Goal: Task Accomplishment & Management: Manage account settings

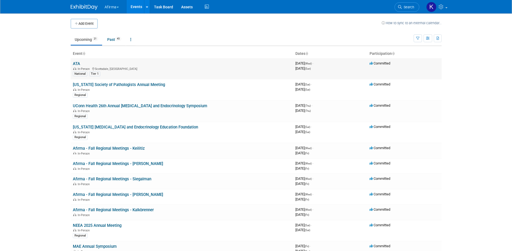
click at [78, 65] on link "ATA" at bounding box center [76, 63] width 7 height 5
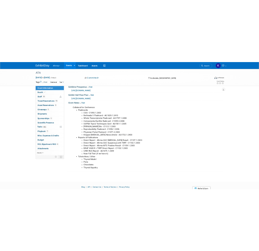
scroll to position [128, 0]
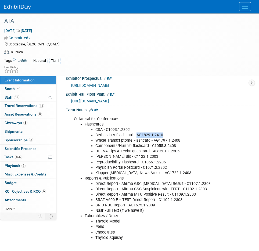
drag, startPoint x: 163, startPoint y: 135, endPoint x: 135, endPoint y: 134, distance: 27.4
click at [135, 134] on li "Bethesda V Flashcard - AG1829.1.2410" at bounding box center [168, 134] width 146 height 5
copy li "AG1829.1.2410"
drag, startPoint x: 180, startPoint y: 140, endPoint x: 154, endPoint y: 139, distance: 26.4
click at [154, 139] on li "Whole Transcriptome Flashcard - AG1797.1.2408" at bounding box center [168, 140] width 146 height 5
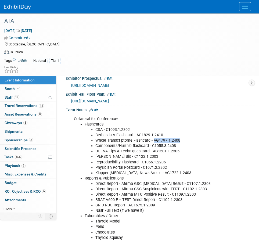
copy li "AG1797.1.2408"
drag, startPoint x: 176, startPoint y: 146, endPoint x: 152, endPoint y: 146, distance: 24.2
click at [152, 146] on li "Components/Hurthle flashcard - C1055.3.2408" at bounding box center [168, 145] width 146 height 5
copy li "C1055.3.2408"
drag, startPoint x: 180, startPoint y: 152, endPoint x: 153, endPoint y: 152, distance: 27.1
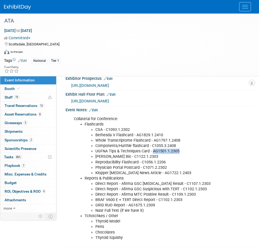
click at [153, 152] on li "UGFNA Tips & Techniques Card - AG1501.1.2305" at bounding box center [168, 150] width 146 height 5
copy li "AG1501.1.2305"
drag, startPoint x: 149, startPoint y: 157, endPoint x: 125, endPoint y: 156, distance: 24.2
click at [125, 156] on li "Emily Smith Bio - C1122.1.2303" at bounding box center [168, 156] width 146 height 5
copy li "C1122.1.2303"
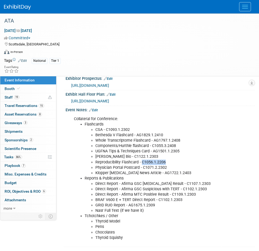
drag, startPoint x: 169, startPoint y: 162, endPoint x: 142, endPoint y: 160, distance: 26.6
click at [142, 160] on li "Reproducibility Flashcard - C1056.1.2206" at bounding box center [168, 162] width 146 height 5
copy li "C1056.1.2206"
drag, startPoint x: 169, startPoint y: 169, endPoint x: 143, endPoint y: 167, distance: 25.8
click at [143, 167] on li "Physician Portal Postcard - C1071.2.2302" at bounding box center [168, 167] width 146 height 5
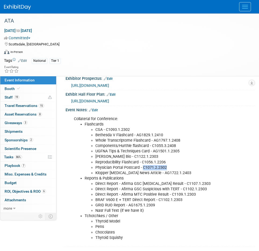
copy li "C1071.2.2302"
drag, startPoint x: 181, startPoint y: 173, endPoint x: 153, endPoint y: 172, distance: 27.4
click at [153, 172] on li "Klopper Endocrine News Article - AG1722.1.2403" at bounding box center [168, 172] width 146 height 5
copy li "AG1722.1.2403"
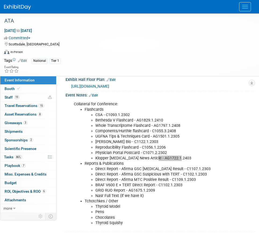
scroll to position [146, 0]
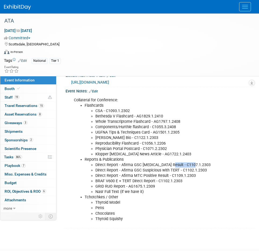
drag, startPoint x: 194, startPoint y: 166, endPoint x: 168, endPoint y: 164, distance: 25.8
click at [168, 164] on li "Direct Report - Afirma GSC Benign Result - C1107.1.2303" at bounding box center [168, 164] width 146 height 5
copy li "C1107.1.2303"
drag, startPoint x: 211, startPoint y: 170, endPoint x: 182, endPoint y: 169, distance: 29.3
click at [182, 169] on li "Direct Report - Afirma GSC Suspicious with TERT - C1102.1.2303" at bounding box center [168, 170] width 146 height 5
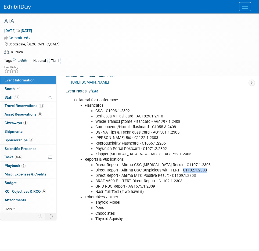
copy li "C1102.1.2303"
drag, startPoint x: 197, startPoint y: 176, endPoint x: 170, endPoint y: 175, distance: 26.6
click at [170, 175] on li "Direct Report - Afirma MTC Positive Result - C1109.1.2303" at bounding box center [168, 175] width 146 height 5
drag, startPoint x: 183, startPoint y: 181, endPoint x: 157, endPoint y: 181, distance: 26.3
click at [157, 181] on li "BRAF V600 E + TERT Direct Report​ - C1102.1.2303" at bounding box center [168, 180] width 146 height 5
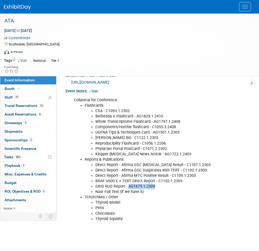
drag, startPoint x: 155, startPoint y: 187, endPoint x: 129, endPoint y: 187, distance: 26.0
click at [129, 187] on li "GRID RUO Report - AG1675.1.2309" at bounding box center [168, 186] width 146 height 5
click at [18, 86] on span at bounding box center [18, 88] width 5 height 4
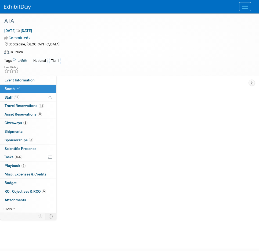
scroll to position [0, 0]
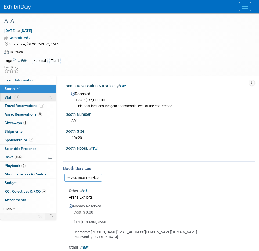
click at [18, 96] on span "19" at bounding box center [16, 97] width 5 height 4
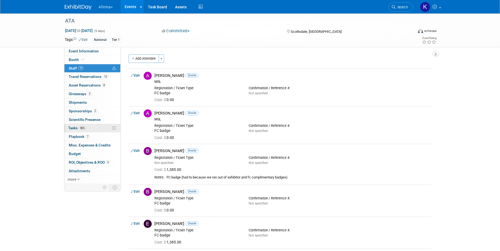
click at [93, 126] on link "86% Tasks 86%" at bounding box center [92, 128] width 56 height 8
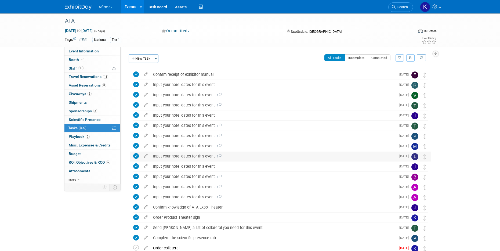
scroll to position [76, 0]
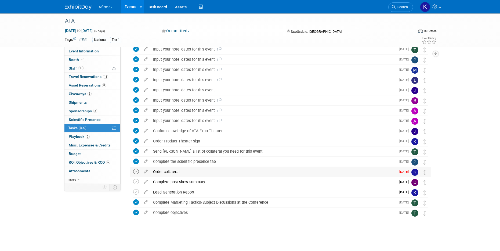
click at [138, 171] on icon at bounding box center [136, 172] width 6 height 6
click at [96, 50] on span "Event Information" at bounding box center [84, 51] width 30 height 4
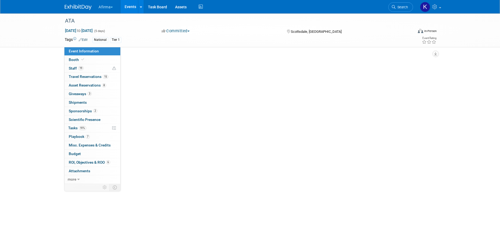
scroll to position [0, 0]
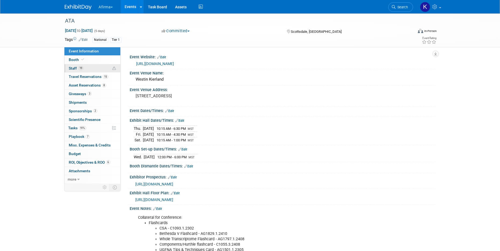
click at [89, 72] on link "19 Staff 19" at bounding box center [92, 68] width 56 height 8
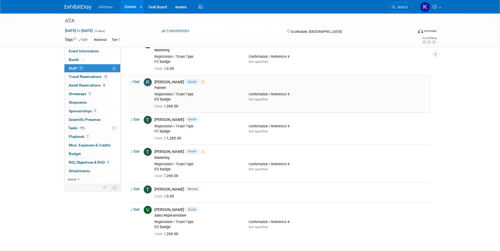
scroll to position [455, 0]
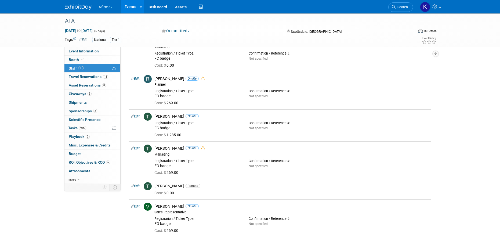
click at [135, 5] on link "Events" at bounding box center [131, 6] width 20 height 13
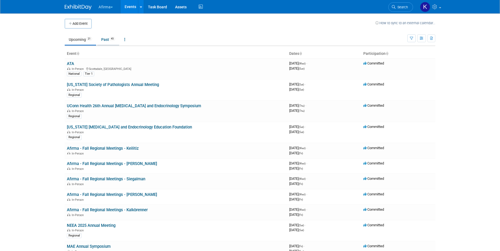
click at [110, 38] on link "Past 45" at bounding box center [108, 39] width 22 height 10
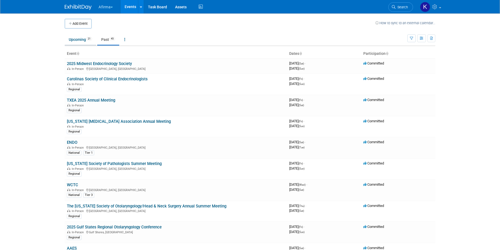
click at [68, 42] on link "Upcoming 21" at bounding box center [80, 39] width 31 height 10
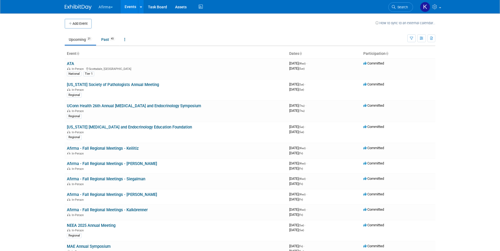
click at [113, 7] on span "button" at bounding box center [112, 7] width 2 height 1
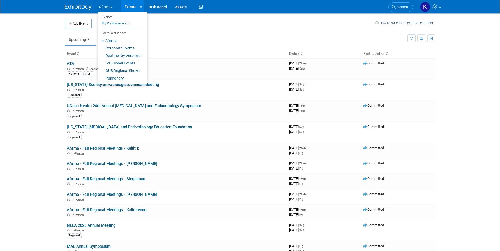
click at [171, 30] on td "Upcoming 21 Past 45 All Events 66 Past and Upcoming Grouped Annually Events gro…" at bounding box center [236, 36] width 343 height 17
